Goal: Task Accomplishment & Management: Use online tool/utility

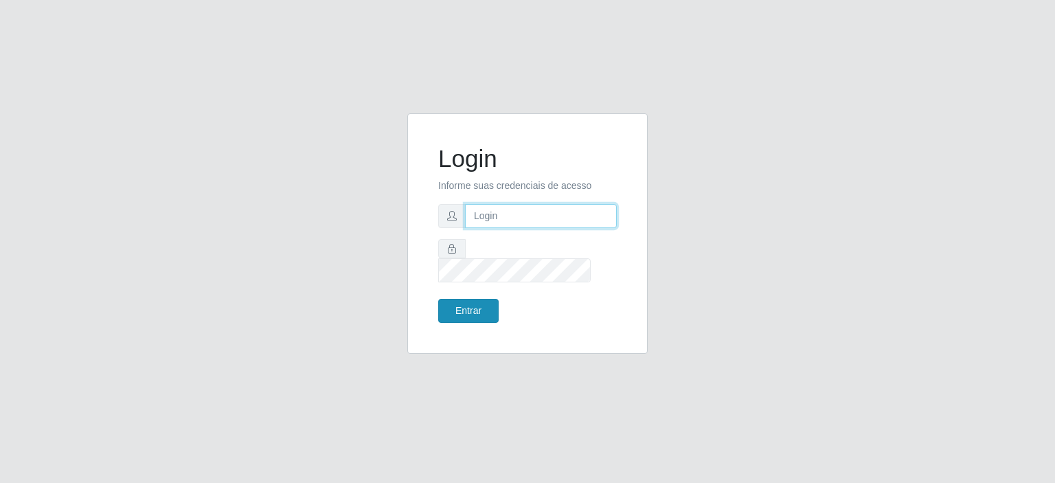
type input "[EMAIL_ADDRESS][DOMAIN_NAME]"
click at [458, 304] on button "Entrar" at bounding box center [468, 311] width 60 height 24
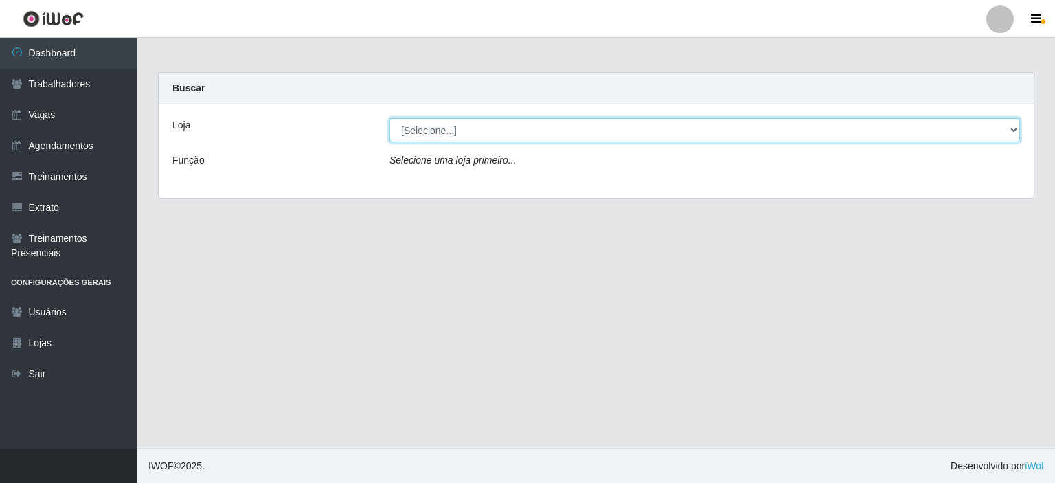
click at [464, 131] on select "[Selecione...] Preço Bom Supermercado" at bounding box center [704, 130] width 630 height 24
select select "387"
click at [389, 118] on select "[Selecione...] Preço Bom Supermercado" at bounding box center [704, 130] width 630 height 24
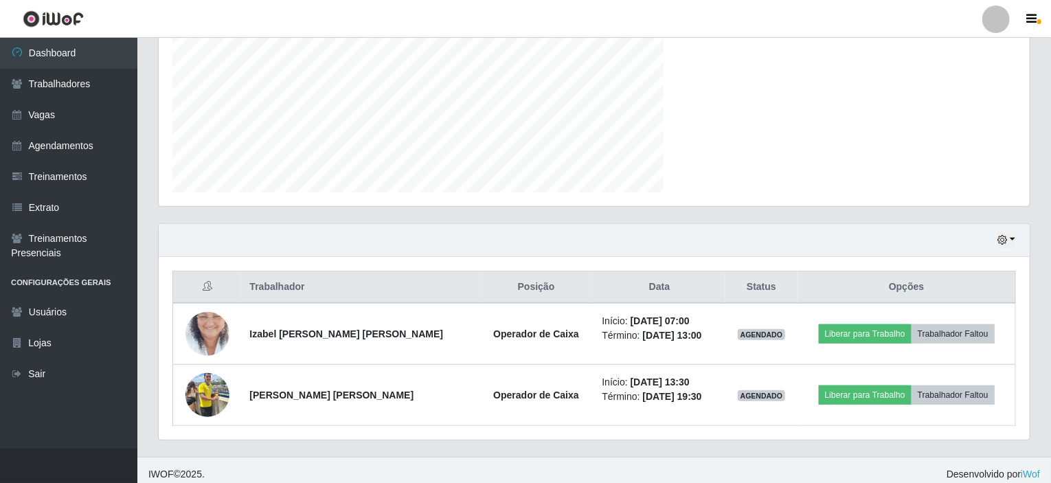
scroll to position [285, 871]
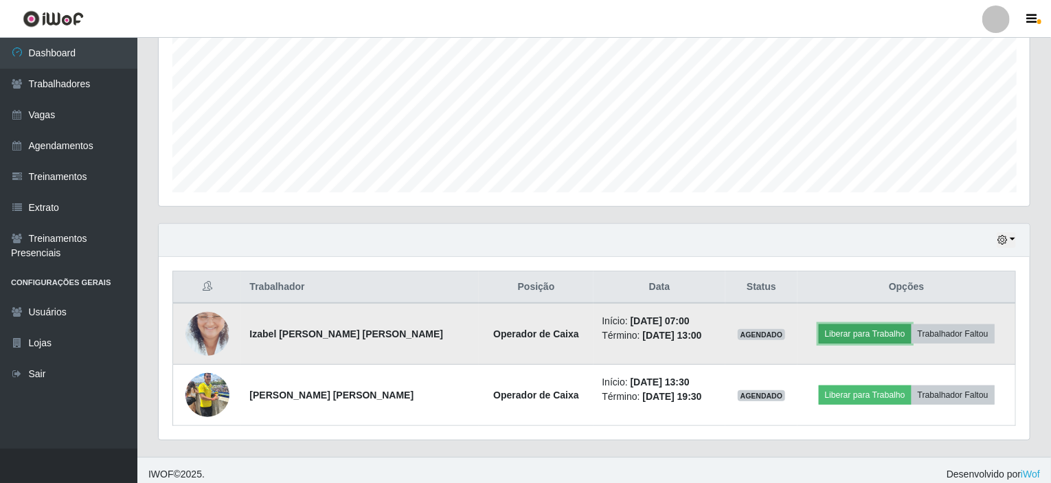
click at [859, 325] on button "Liberar para Trabalho" at bounding box center [865, 333] width 93 height 19
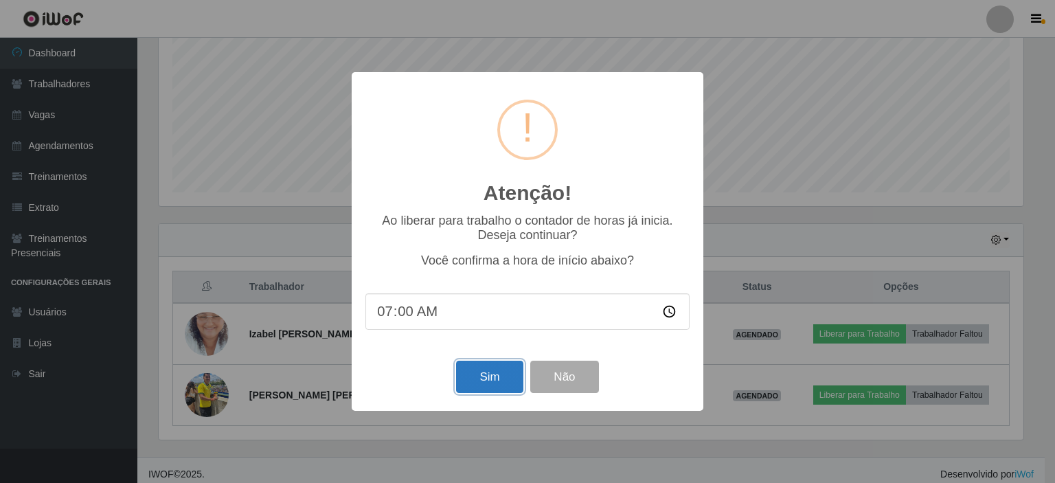
click at [492, 372] on button "Sim" at bounding box center [489, 377] width 67 height 32
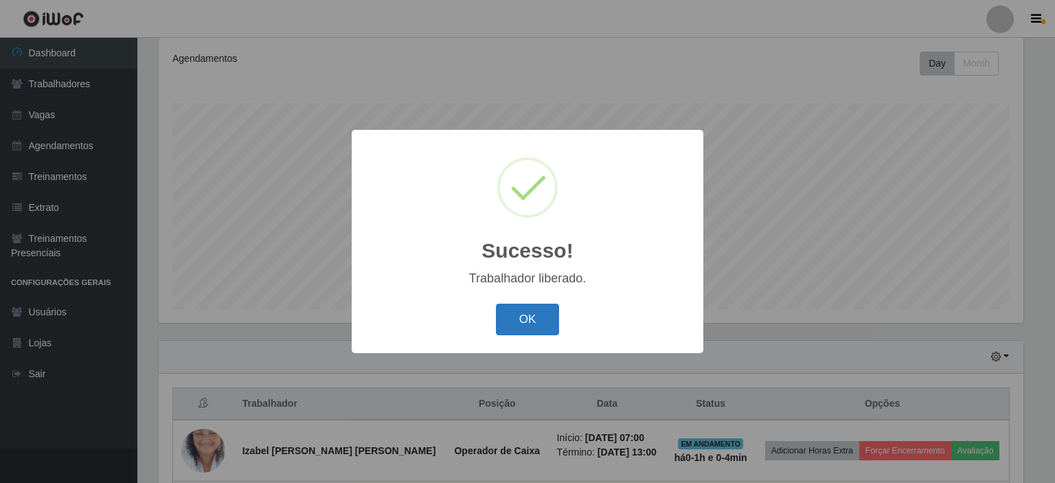
click at [540, 321] on button "OK" at bounding box center [528, 320] width 64 height 32
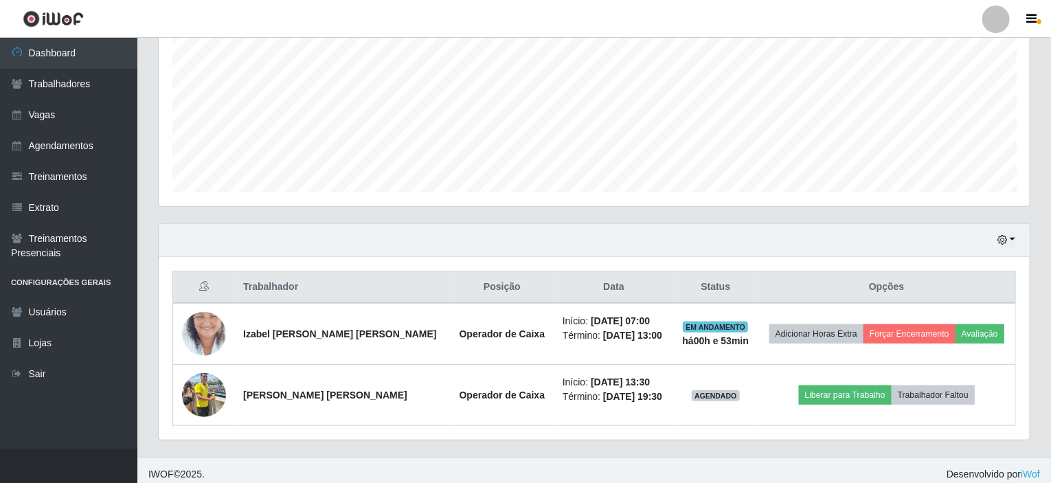
scroll to position [285, 871]
